Goal: Navigation & Orientation: Find specific page/section

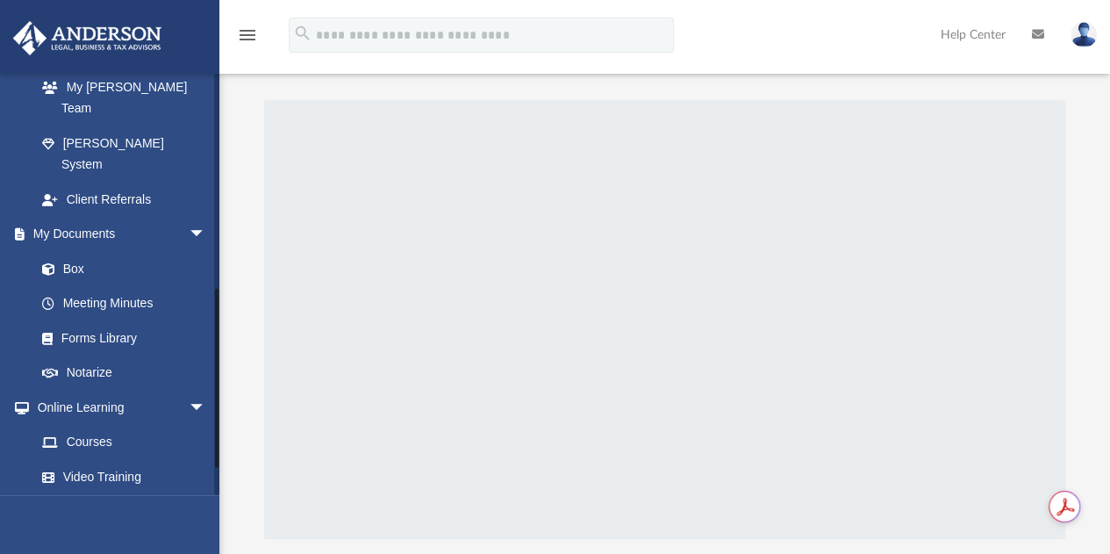
scroll to position [495, 0]
click at [95, 319] on link "Forms Library" at bounding box center [129, 336] width 208 height 35
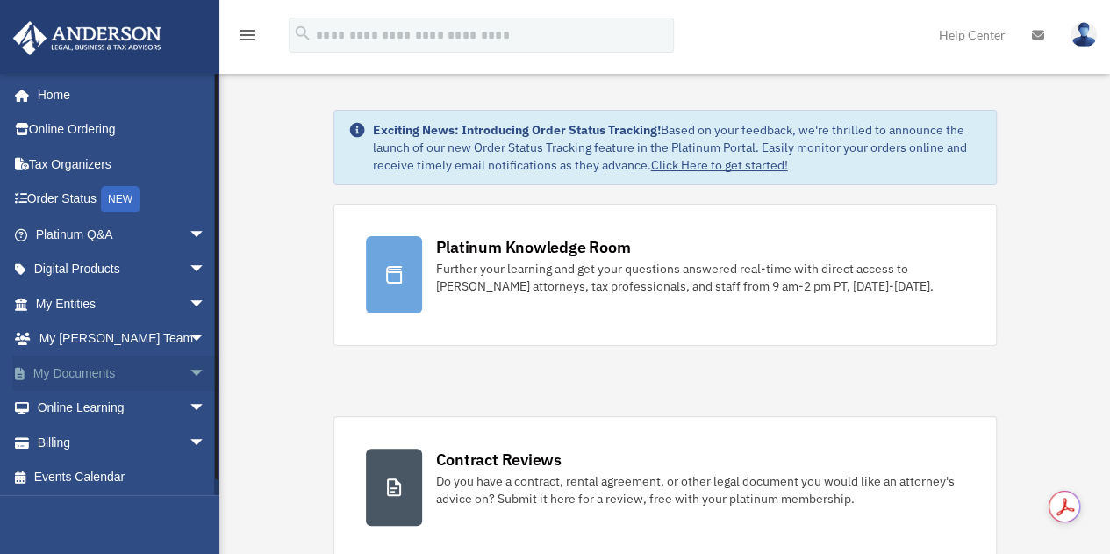
click at [189, 372] on span "arrow_drop_down" at bounding box center [206, 373] width 35 height 36
click at [114, 477] on link "Forms Library" at bounding box center [129, 477] width 208 height 35
